Goal: Ask a question

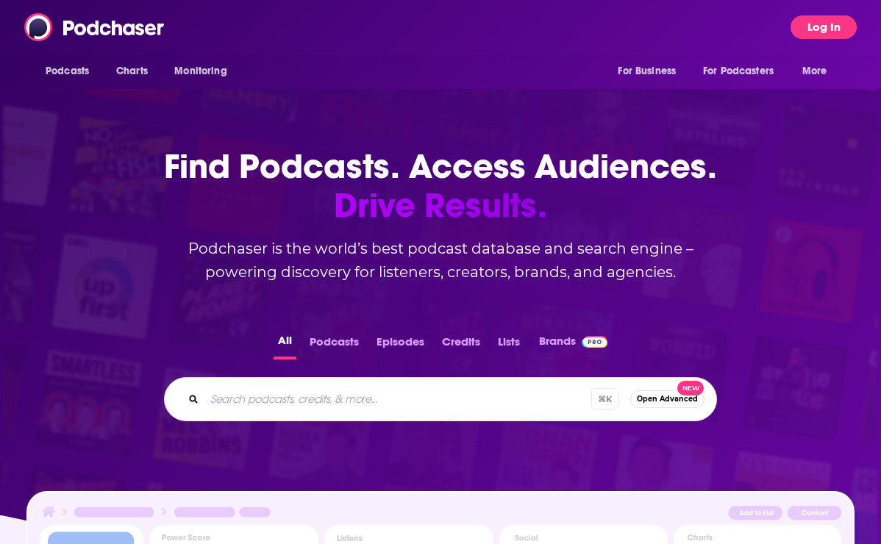
click at [817, 24] on button "Log In" at bounding box center [824, 27] width 66 height 24
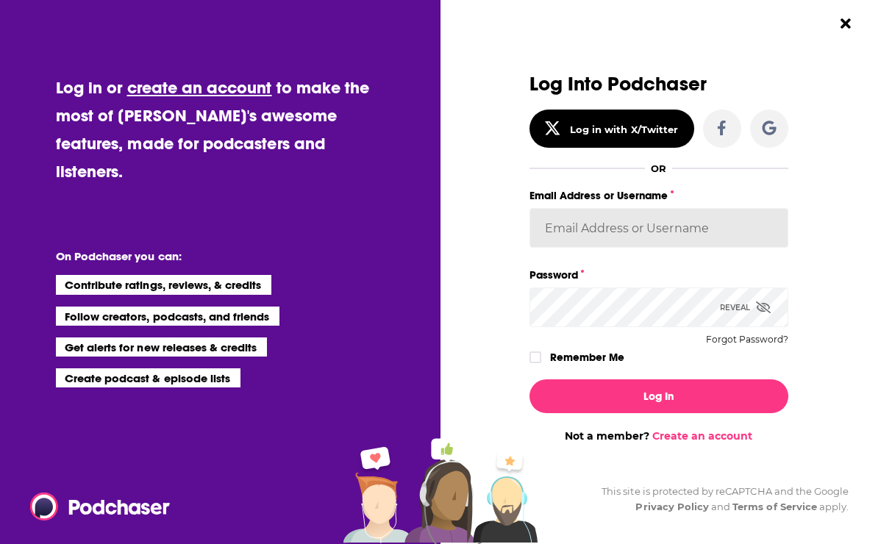
click at [623, 230] on input "Email Address or Username" at bounding box center [659, 228] width 259 height 40
type input "candirose777"
click at [764, 307] on icon "Dialog" at bounding box center [763, 308] width 15 height 12
click at [538, 355] on icon "Dialog" at bounding box center [535, 358] width 9 height 7
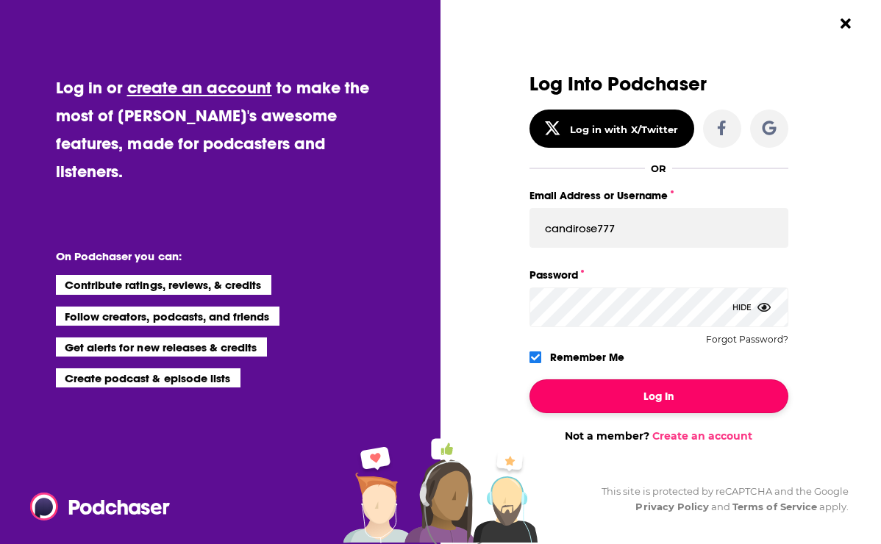
click at [612, 410] on button "Log In" at bounding box center [659, 397] width 259 height 34
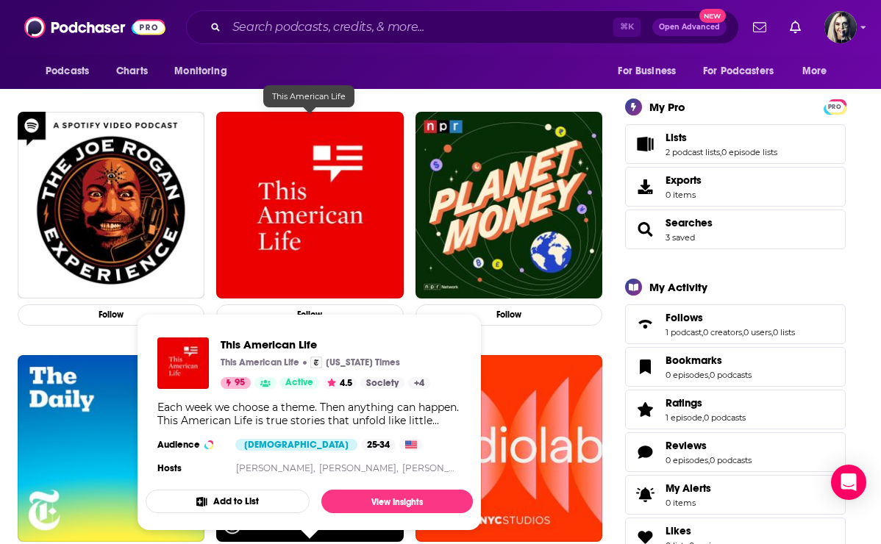
scroll to position [245, 0]
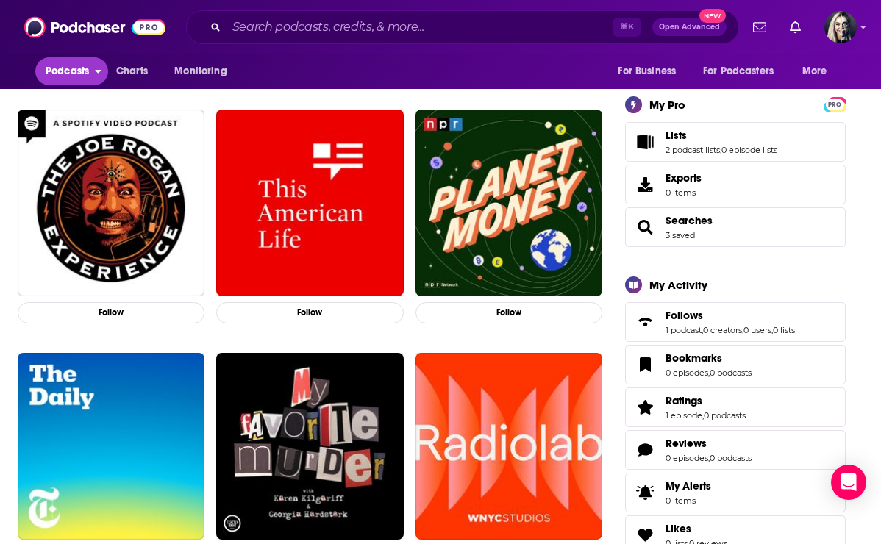
click at [76, 77] on span "Podcasts" at bounding box center [67, 71] width 43 height 21
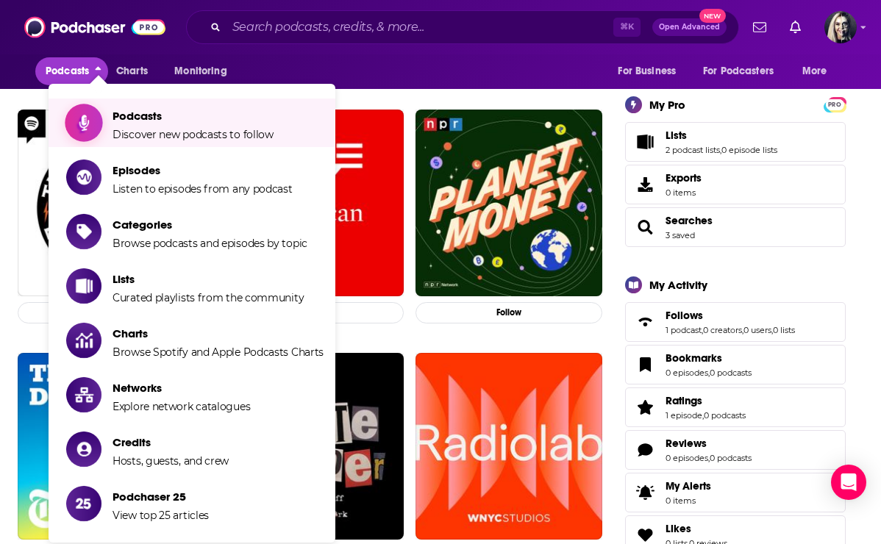
click at [138, 132] on span "Discover new podcasts to follow" at bounding box center [193, 134] width 161 height 13
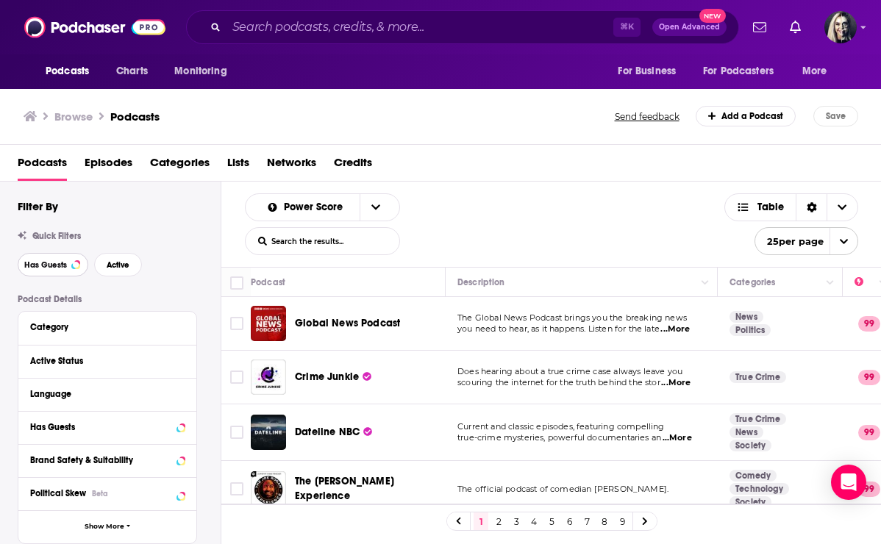
click at [54, 264] on span "Has Guests" at bounding box center [45, 265] width 43 height 8
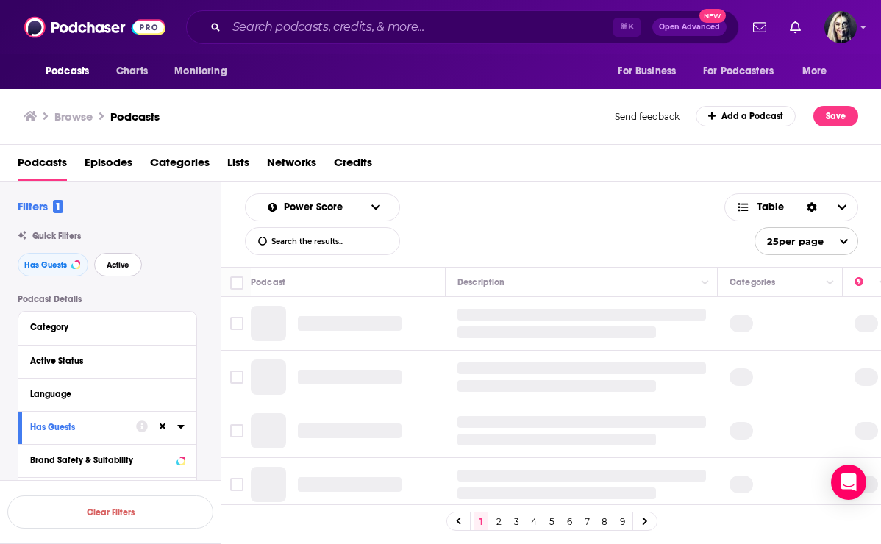
click at [118, 272] on button "Active" at bounding box center [118, 265] width 48 height 24
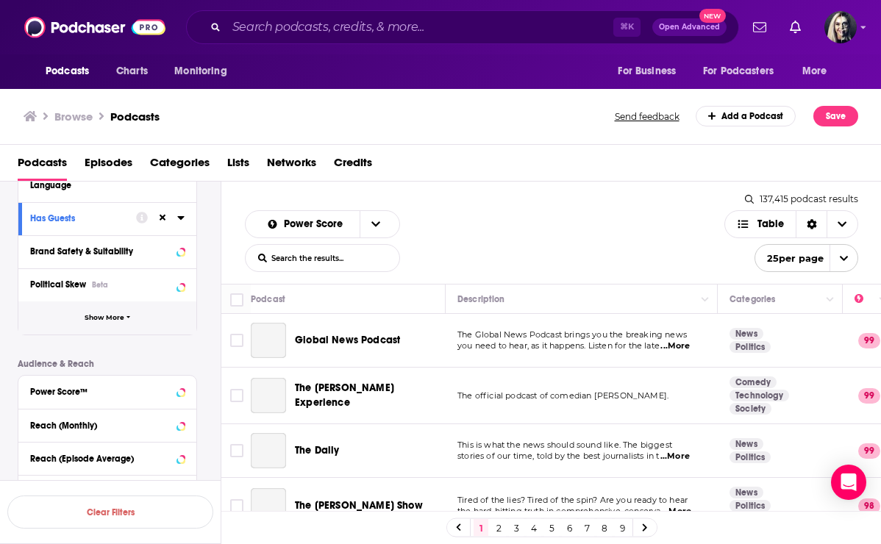
scroll to position [210, 0]
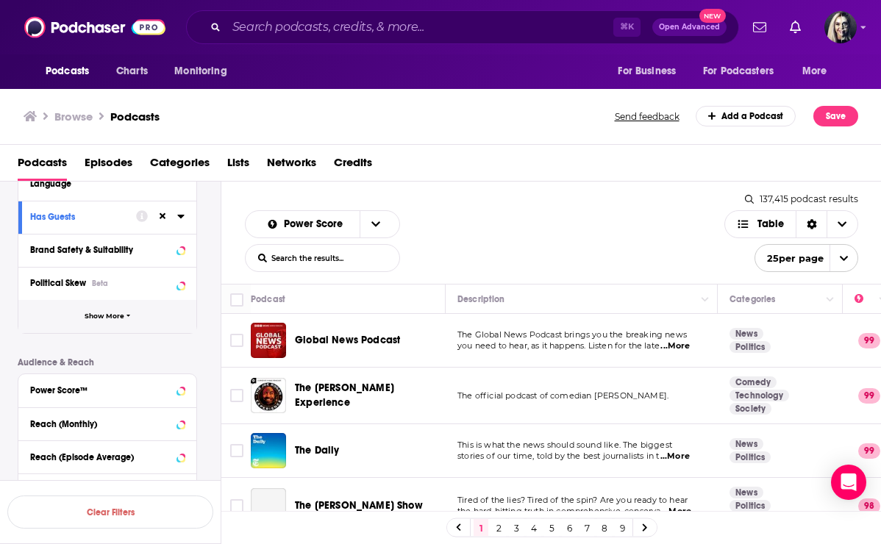
click at [103, 316] on span "Show More" at bounding box center [105, 317] width 40 height 8
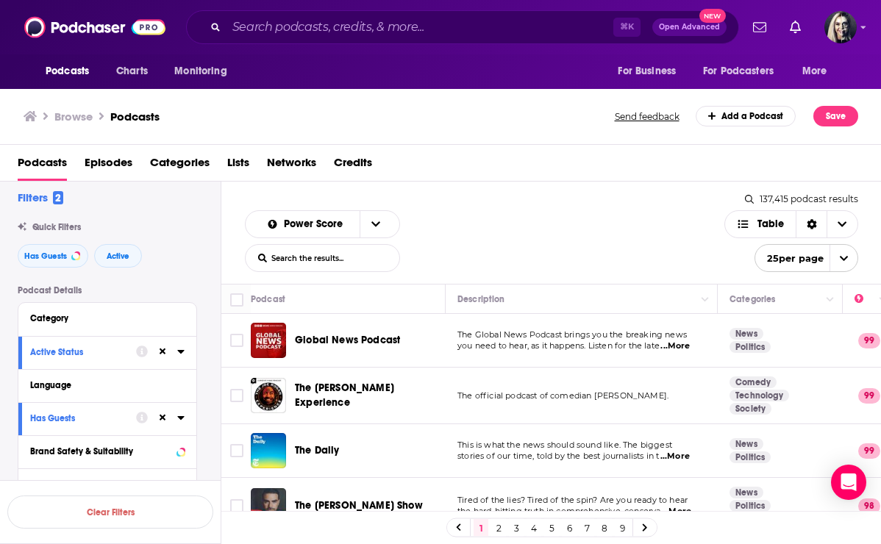
scroll to position [0, 0]
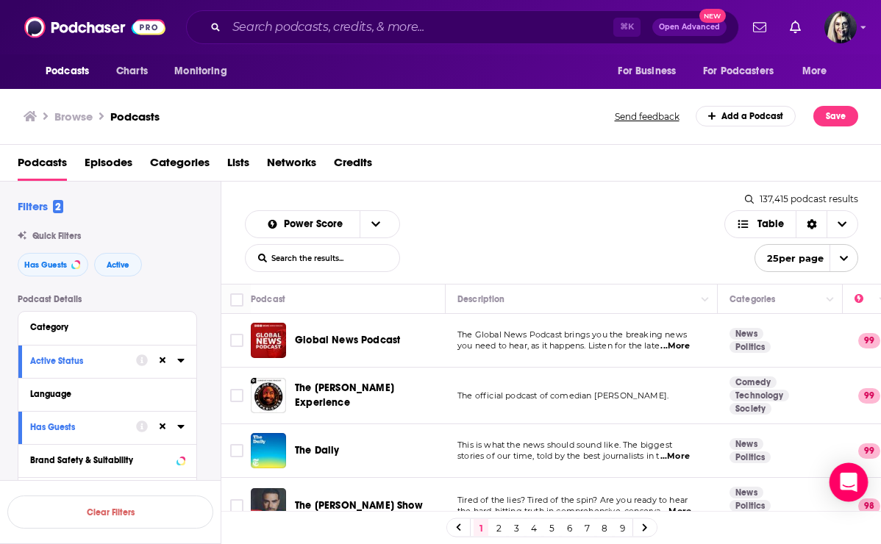
click at [850, 480] on icon "Open Intercom Messenger" at bounding box center [848, 482] width 17 height 19
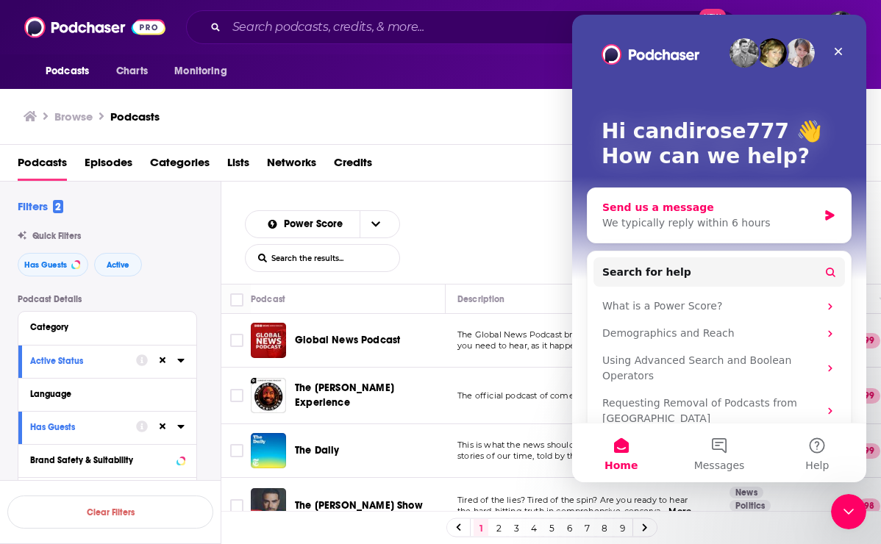
click at [669, 214] on div "Send us a message" at bounding box center [710, 207] width 216 height 15
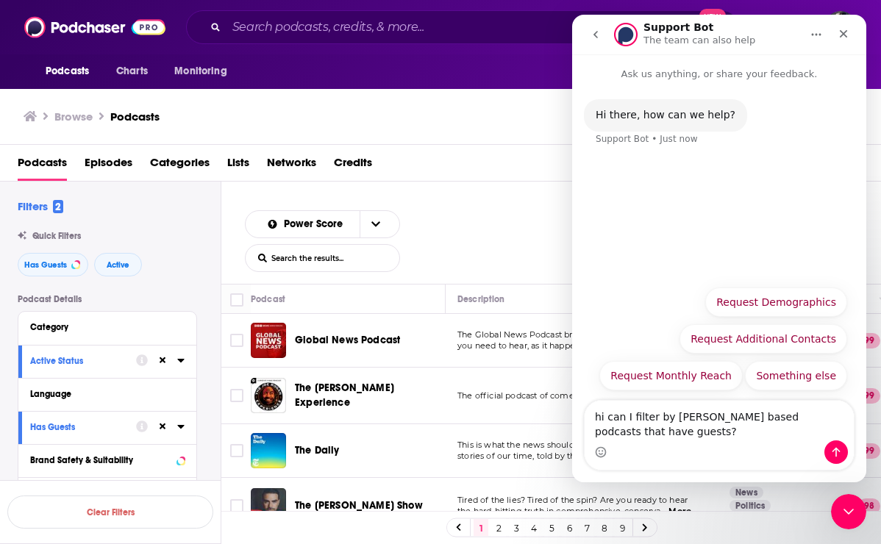
type textarea "hi can I filter by [PERSON_NAME] based podcasts that have guests?"
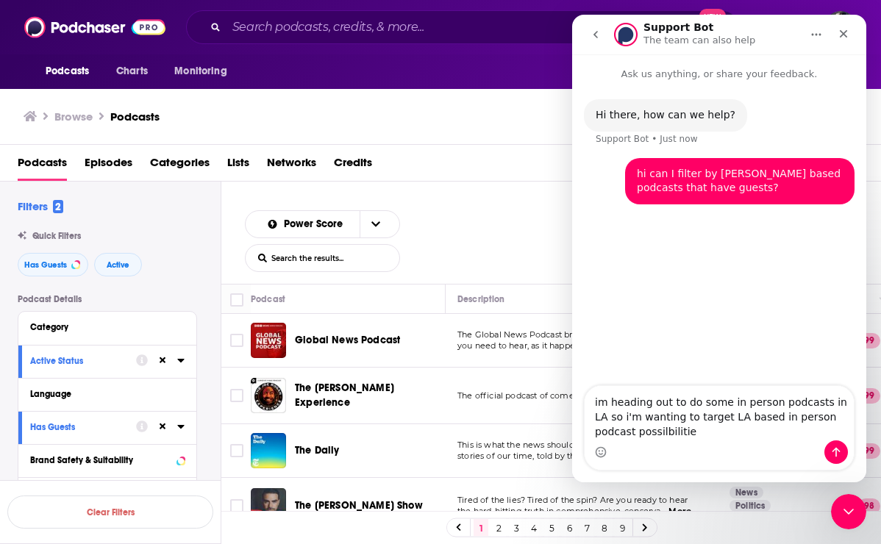
type textarea "im heading out to do some in person podcasts in LA so i'm wanting to target LA …"
